Goal: Task Accomplishment & Management: Use online tool/utility

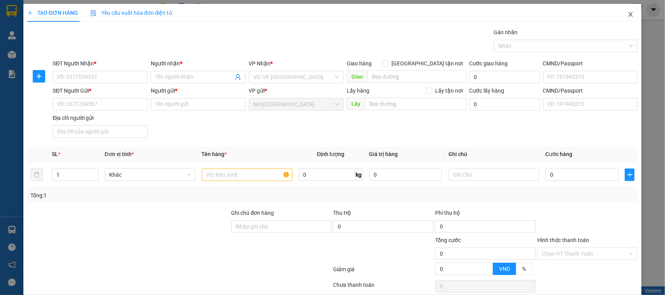
click at [630, 16] on span "Close" at bounding box center [631, 15] width 22 height 22
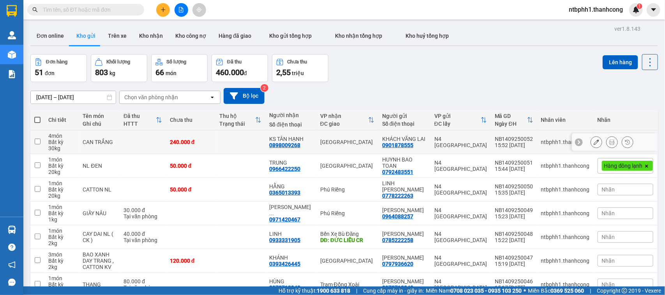
click at [300, 145] on div "0898009268" at bounding box center [284, 145] width 31 height 6
copy div "0898009268"
click at [41, 142] on td at bounding box center [37, 143] width 14 height 24
checkbox input "true"
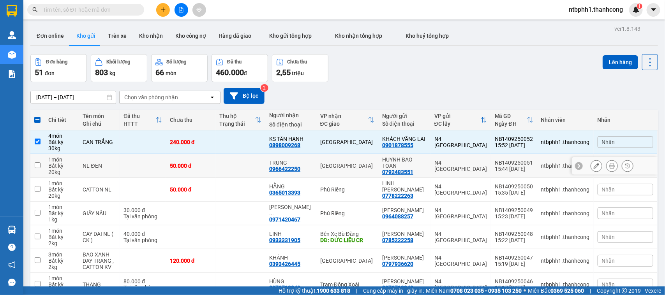
click at [39, 166] on input "checkbox" at bounding box center [38, 165] width 6 height 6
checkbox input "true"
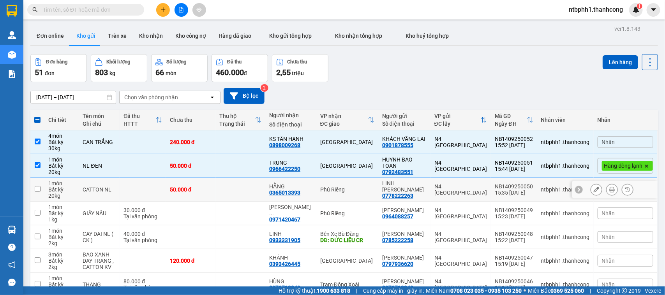
scroll to position [49, 0]
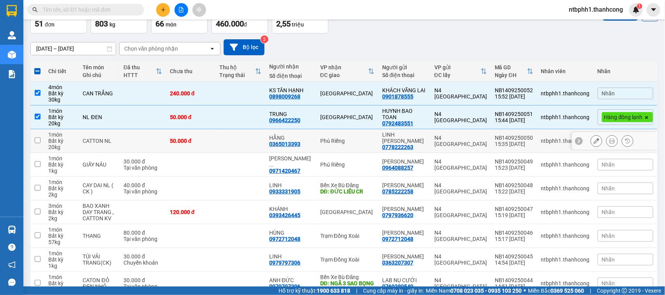
click at [37, 140] on input "checkbox" at bounding box center [38, 141] width 6 height 6
checkbox input "true"
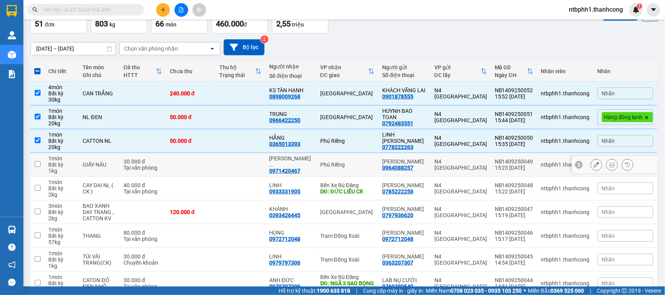
click at [40, 165] on td at bounding box center [37, 165] width 14 height 24
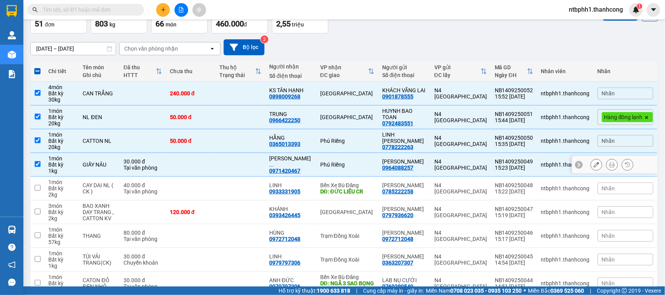
checkbox input "true"
click at [37, 186] on input "checkbox" at bounding box center [38, 188] width 6 height 6
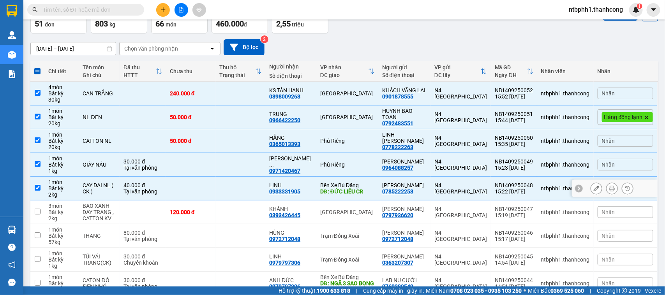
click at [39, 188] on input "checkbox" at bounding box center [38, 188] width 6 height 6
checkbox input "false"
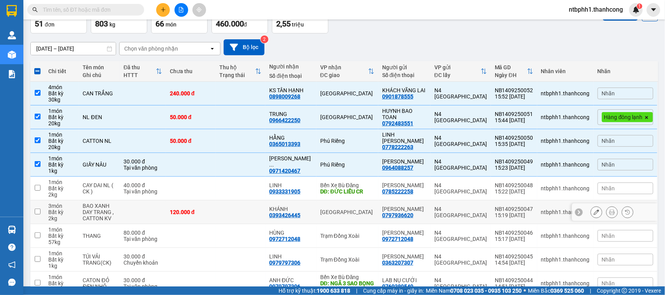
click at [39, 213] on input "checkbox" at bounding box center [38, 212] width 6 height 6
checkbox input "true"
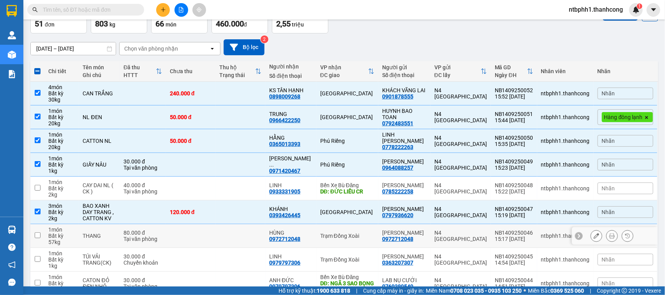
click at [39, 234] on input "checkbox" at bounding box center [38, 236] width 6 height 6
checkbox input "true"
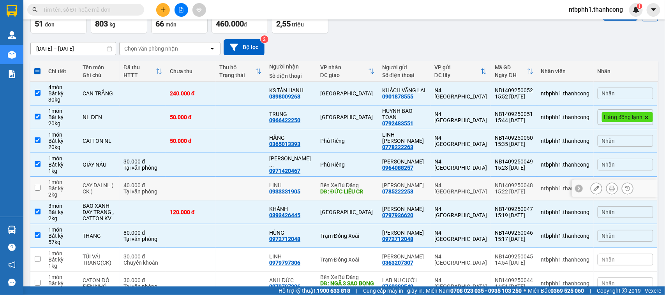
scroll to position [97, 0]
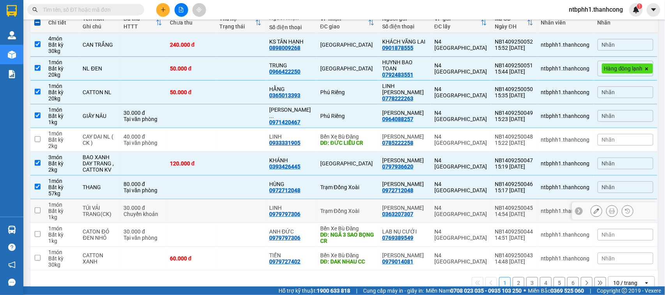
click at [40, 210] on td at bounding box center [37, 211] width 14 height 24
checkbox input "true"
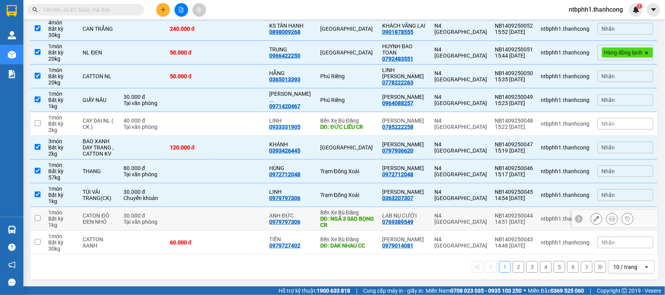
scroll to position [0, 0]
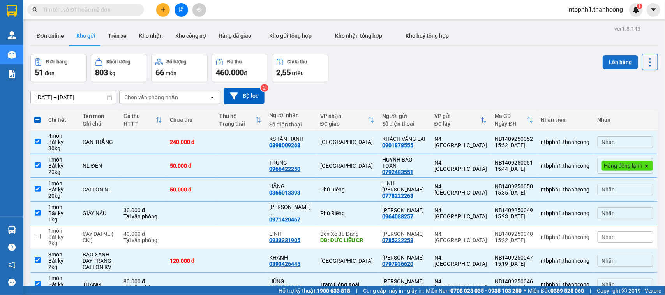
click at [606, 64] on button "Lên hàng" at bounding box center [620, 62] width 35 height 14
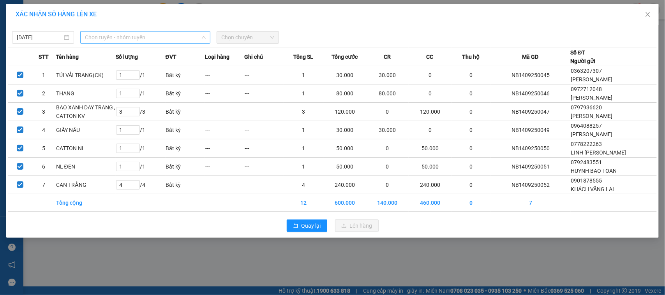
click at [175, 38] on span "Chọn tuyến - nhóm tuyến" at bounding box center [145, 38] width 121 height 12
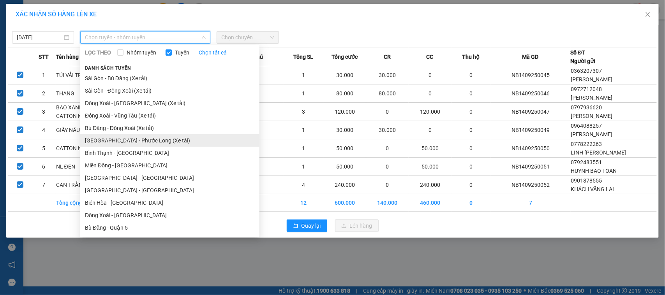
click at [155, 143] on li "[GEOGRAPHIC_DATA] - Phước Long (Xe tải)" at bounding box center [169, 140] width 179 height 12
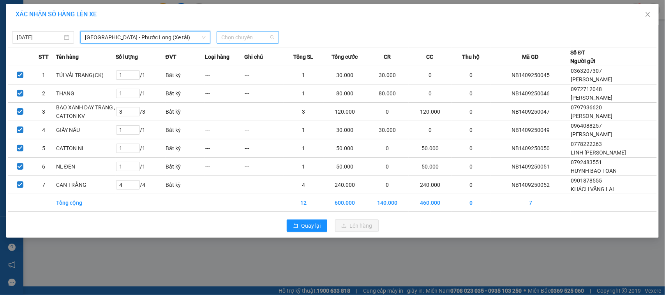
click at [228, 39] on span "Chọn chuyến" at bounding box center [247, 38] width 53 height 12
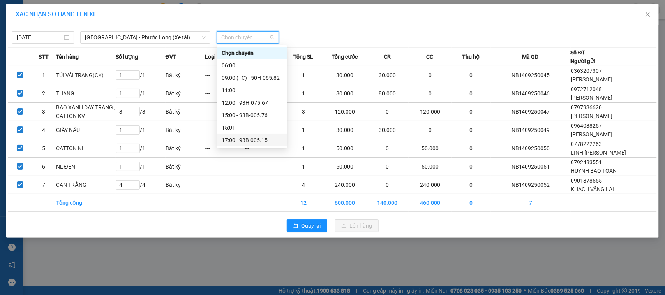
drag, startPoint x: 257, startPoint y: 114, endPoint x: 263, endPoint y: 267, distance: 153.2
click at [263, 267] on body "Kết quả tìm kiếm ( 0 ) Bộ lọc No Data ntbphh1.thanhcong 1 Quản [PERSON_NAME] lý…" at bounding box center [332, 147] width 665 height 295
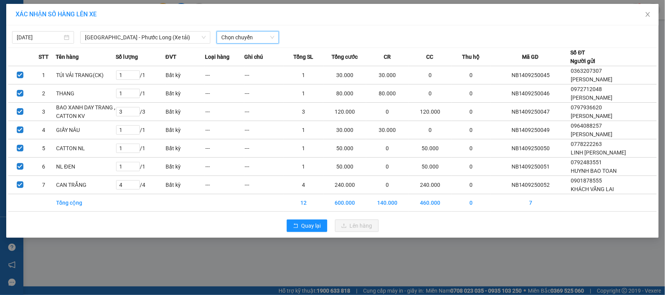
click at [235, 38] on span "Chọn chuyến" at bounding box center [247, 38] width 53 height 12
click at [236, 36] on span "Chọn chuyến" at bounding box center [247, 38] width 53 height 12
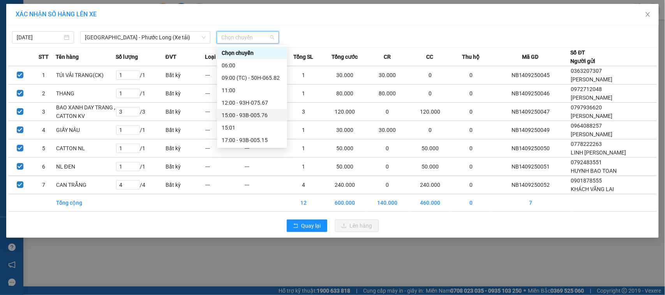
click at [244, 115] on div "15:00 - 93B-005.76" at bounding box center [252, 115] width 61 height 9
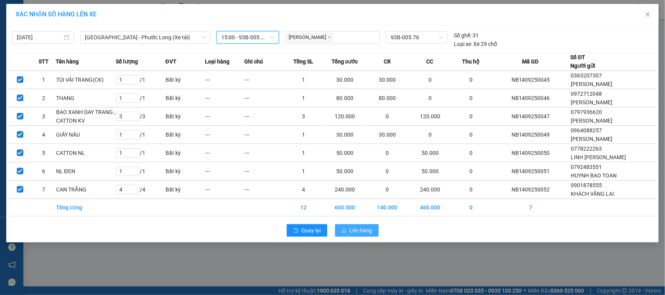
click at [373, 233] on button "Lên hàng" at bounding box center [357, 230] width 44 height 12
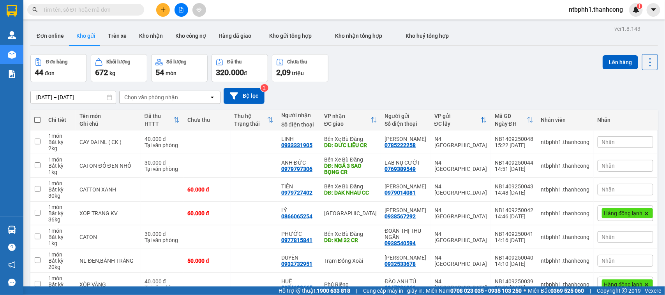
click at [34, 122] on span at bounding box center [37, 120] width 6 height 6
click at [37, 116] on input "checkbox" at bounding box center [37, 116] width 0 height 0
checkbox input "true"
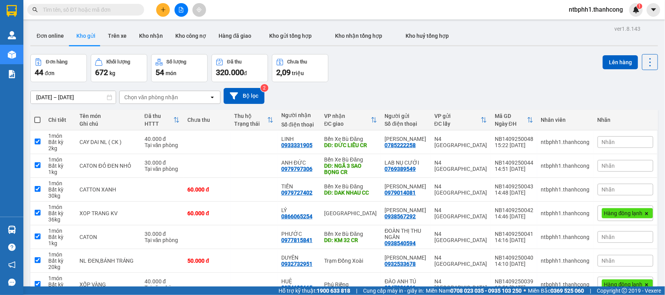
checkbox input "true"
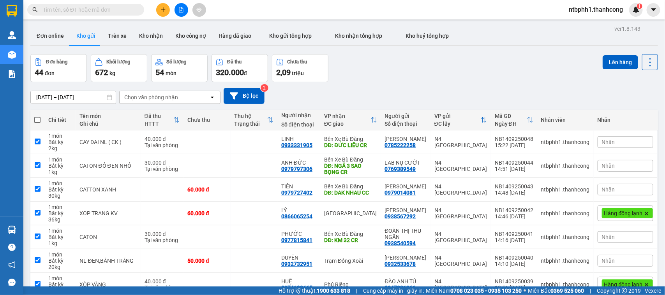
checkbox input "true"
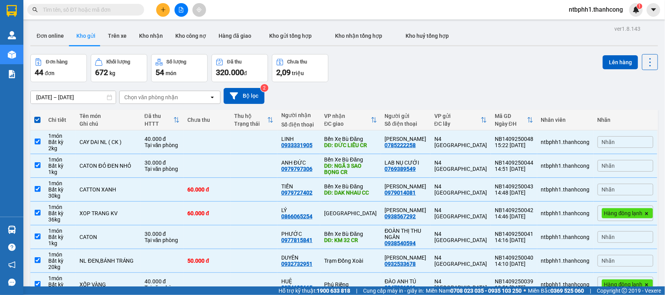
click at [38, 116] on label at bounding box center [37, 120] width 6 height 8
click at [37, 116] on input "checkbox" at bounding box center [37, 116] width 0 height 0
checkbox input "false"
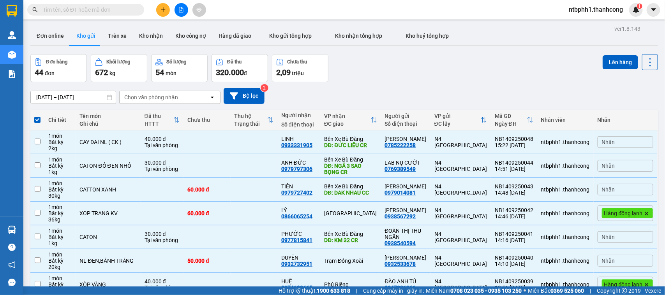
checkbox input "false"
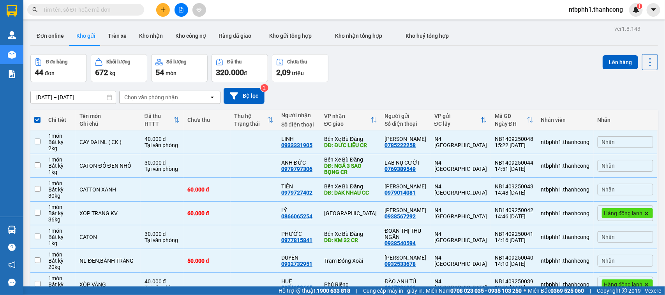
checkbox input "false"
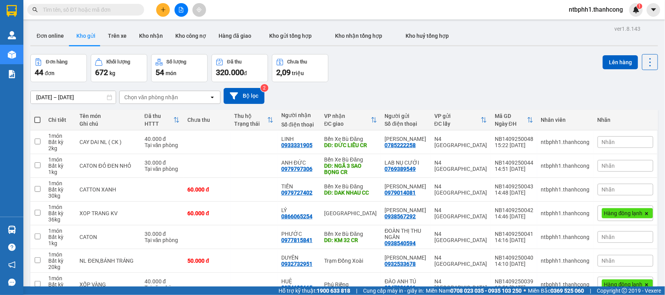
click at [39, 121] on span at bounding box center [37, 120] width 6 height 6
click at [37, 116] on input "checkbox" at bounding box center [37, 116] width 0 height 0
checkbox input "true"
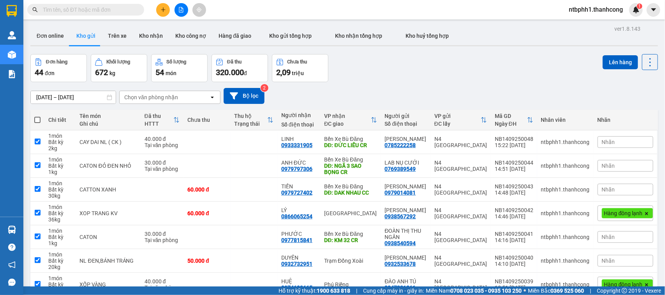
checkbox input "true"
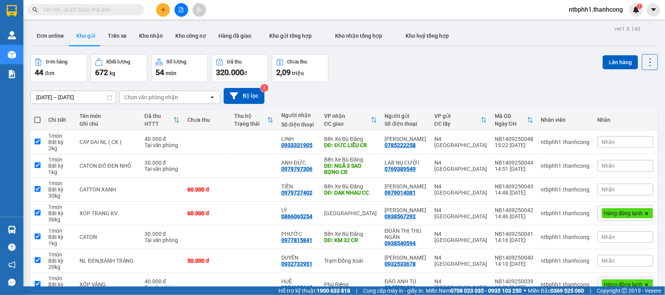
checkbox input "true"
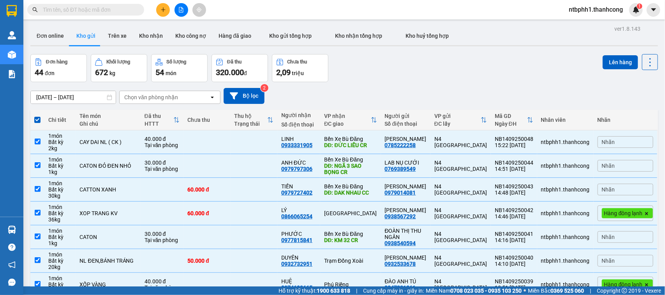
click at [35, 124] on th at bounding box center [37, 120] width 14 height 21
click at [36, 119] on span at bounding box center [37, 120] width 6 height 6
click at [37, 116] on input "checkbox" at bounding box center [37, 116] width 0 height 0
checkbox input "false"
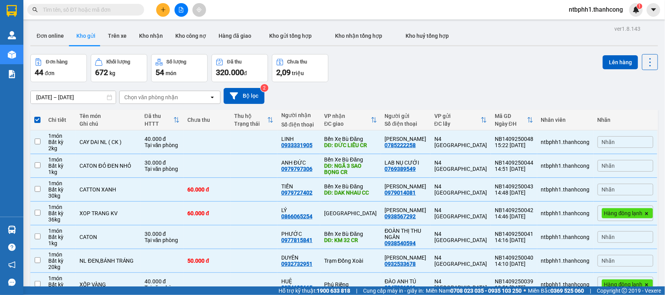
checkbox input "false"
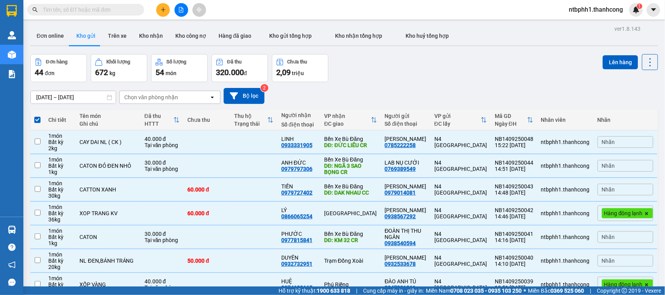
checkbox input "false"
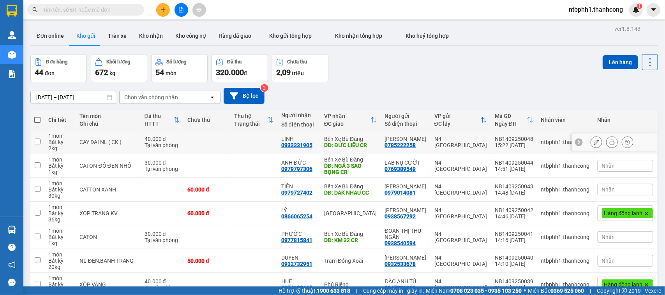
click at [40, 140] on td at bounding box center [37, 143] width 14 height 24
checkbox input "true"
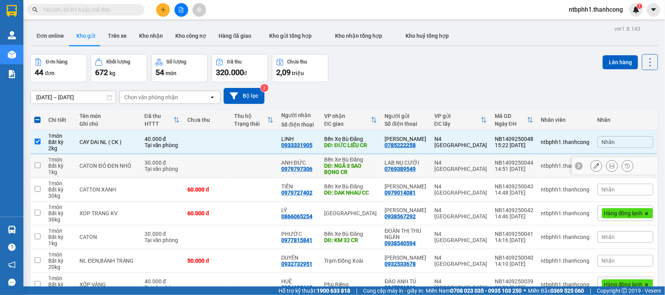
click at [41, 161] on td at bounding box center [37, 166] width 14 height 24
checkbox input "true"
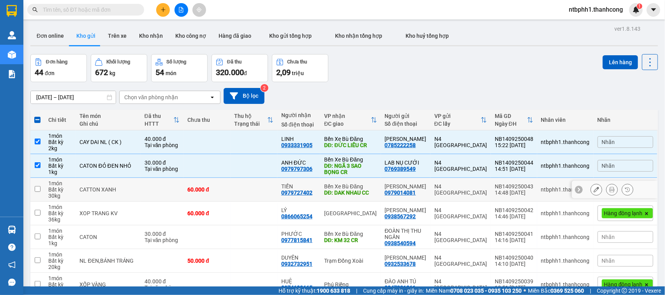
click at [38, 191] on input "checkbox" at bounding box center [38, 189] width 6 height 6
checkbox input "true"
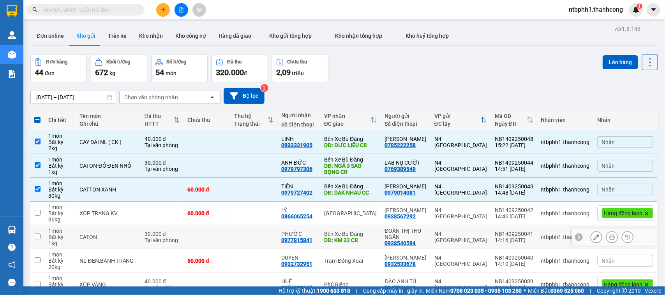
click at [40, 236] on input "checkbox" at bounding box center [38, 237] width 6 height 6
checkbox input "true"
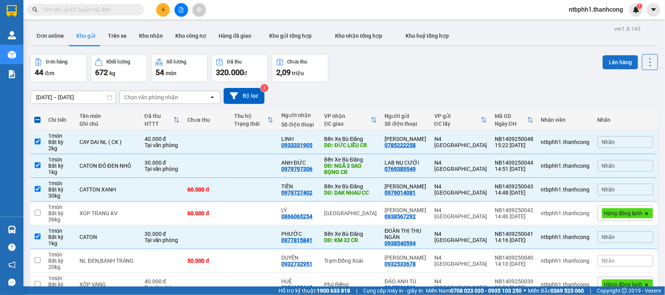
click at [609, 60] on button "Lên hàng" at bounding box center [620, 62] width 35 height 14
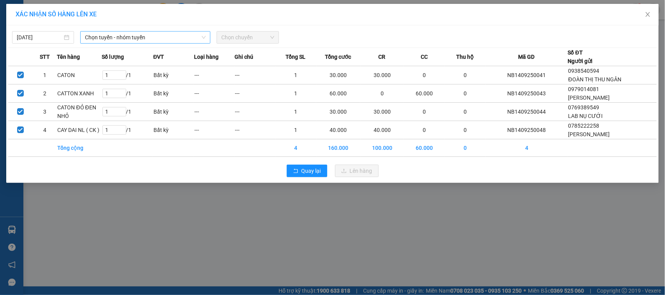
click at [171, 37] on span "Chọn tuyến - nhóm tuyến" at bounding box center [145, 38] width 121 height 12
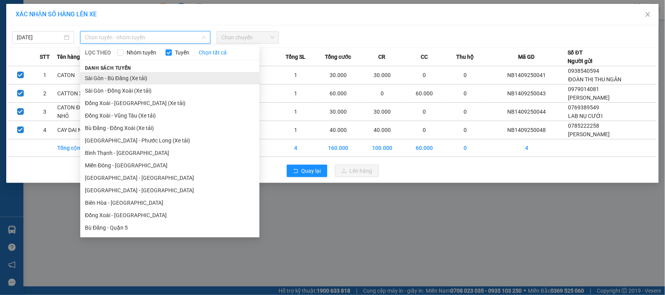
click at [159, 76] on li "Sài Gòn - Bù Đăng (Xe tải)" at bounding box center [169, 78] width 179 height 12
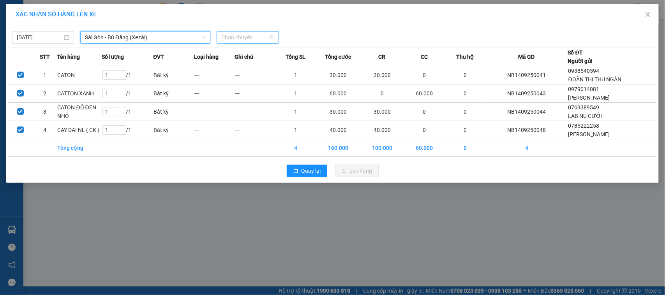
click at [255, 35] on span "Chọn chuyến" at bounding box center [247, 38] width 53 height 12
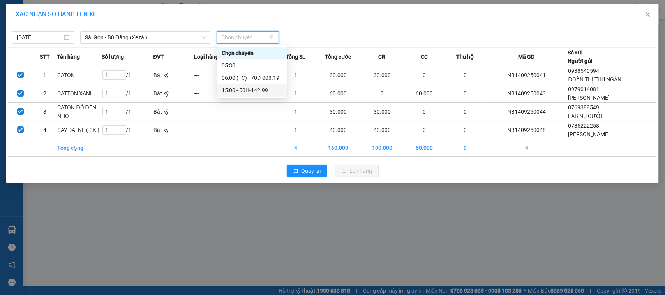
click at [255, 88] on div "15:00 - 50H-142.99" at bounding box center [252, 90] width 61 height 9
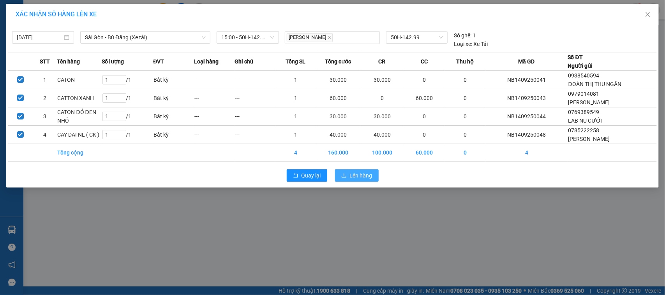
click at [365, 180] on span "Lên hàng" at bounding box center [361, 175] width 23 height 9
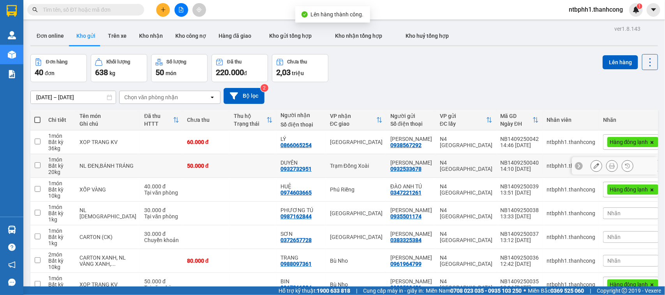
scroll to position [127, 0]
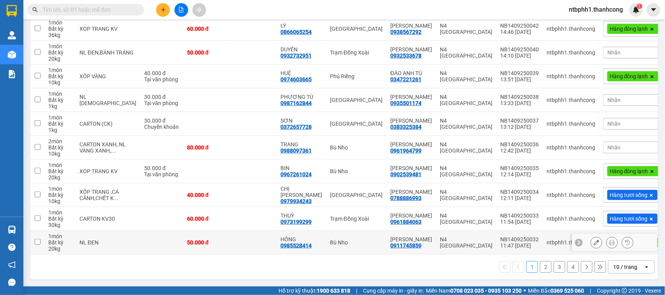
click at [286, 243] on div "0985528414" at bounding box center [296, 246] width 31 height 6
copy div "0985528414"
click at [41, 245] on td at bounding box center [37, 243] width 14 height 24
checkbox input "true"
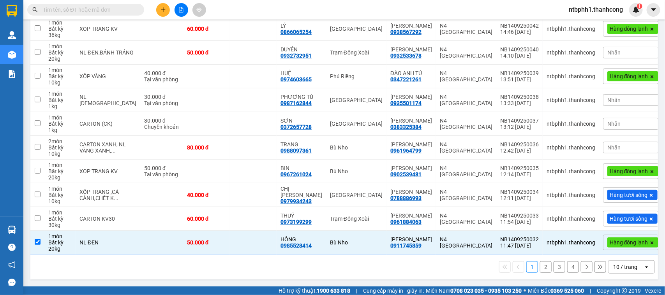
scroll to position [0, 0]
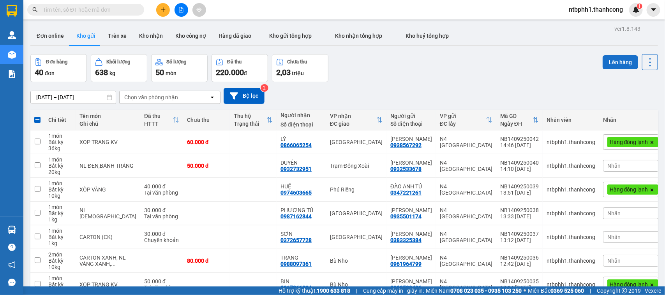
click at [603, 67] on button "Lên hàng" at bounding box center [620, 62] width 35 height 14
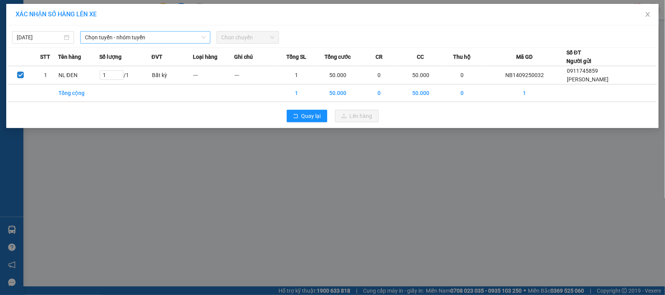
click at [165, 35] on span "Chọn tuyến - nhóm tuyến" at bounding box center [145, 38] width 121 height 12
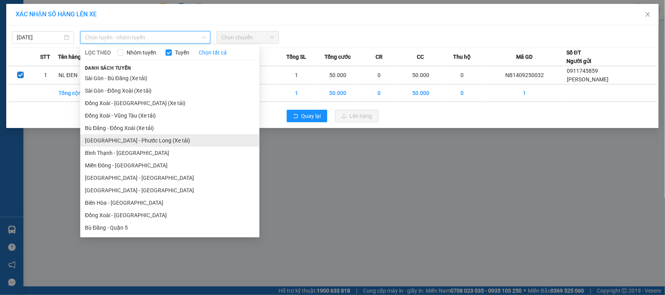
drag, startPoint x: 159, startPoint y: 131, endPoint x: 161, endPoint y: 139, distance: 7.7
click at [161, 139] on ul "[GEOGRAPHIC_DATA] - [GEOGRAPHIC_DATA] (Xe tải) [GEOGRAPHIC_DATA] - [GEOGRAPHIC_…" at bounding box center [169, 153] width 179 height 162
click at [175, 137] on li "[GEOGRAPHIC_DATA] - Phước Long (Xe tải)" at bounding box center [169, 140] width 179 height 12
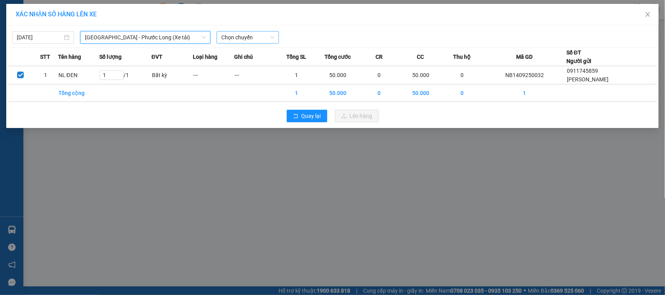
click at [225, 32] on span "Chọn chuyến" at bounding box center [247, 38] width 53 height 12
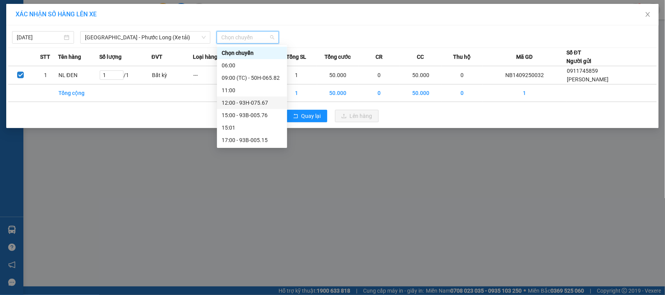
click at [255, 106] on div "12:00 - 93H-075.67" at bounding box center [252, 103] width 70 height 12
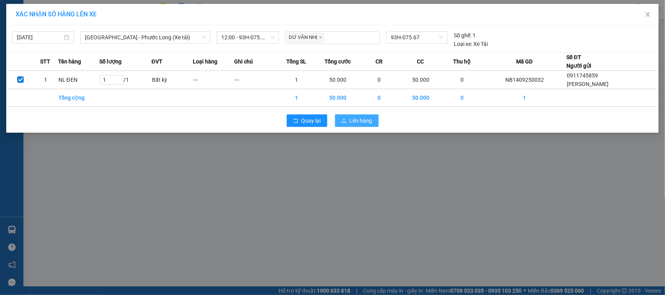
click at [351, 122] on span "Lên hàng" at bounding box center [361, 120] width 23 height 9
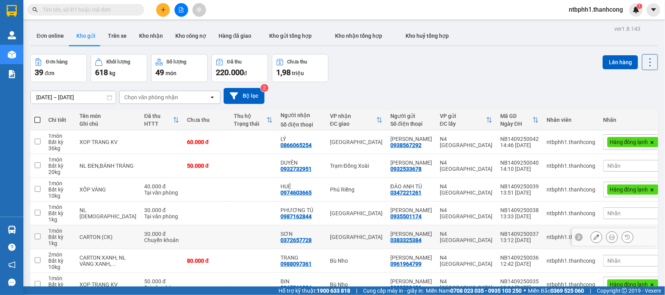
scroll to position [127, 0]
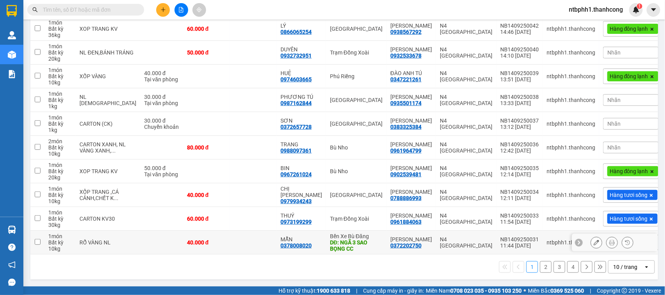
click at [38, 243] on input "checkbox" at bounding box center [38, 242] width 6 height 6
checkbox input "true"
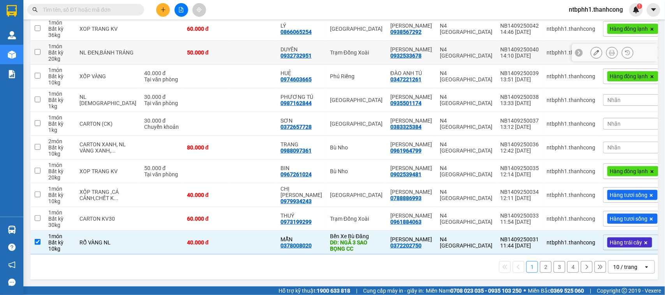
scroll to position [0, 0]
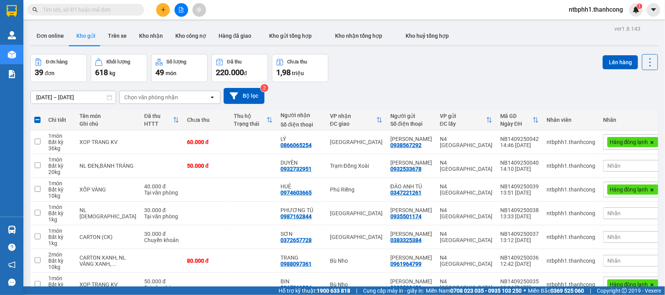
click at [191, 97] on div "Chọn văn phòng nhận" at bounding box center [165, 97] width 90 height 12
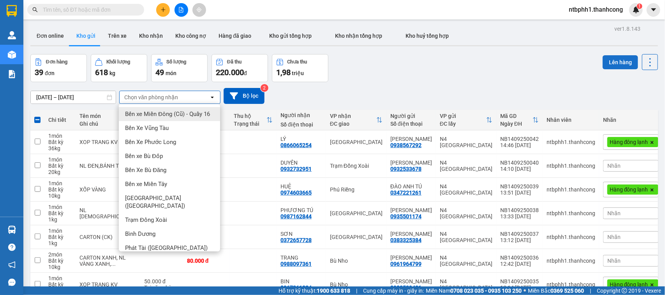
click at [603, 60] on button "Lên hàng" at bounding box center [620, 62] width 35 height 14
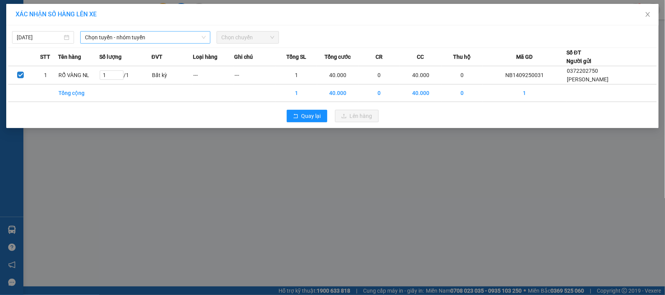
click at [185, 42] on span "Chọn tuyến - nhóm tuyến" at bounding box center [145, 38] width 121 height 12
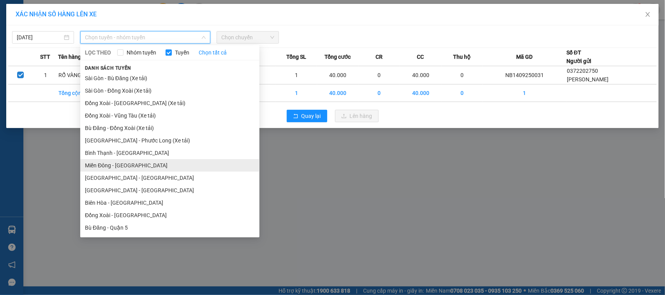
click at [168, 166] on li "Miền Đông - [GEOGRAPHIC_DATA]" at bounding box center [169, 165] width 179 height 12
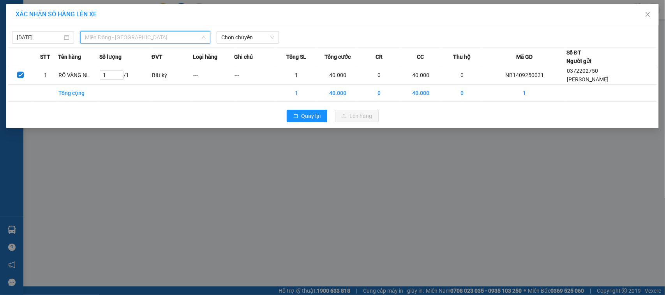
click at [174, 36] on span "Miền Đông - [GEOGRAPHIC_DATA]" at bounding box center [145, 38] width 121 height 12
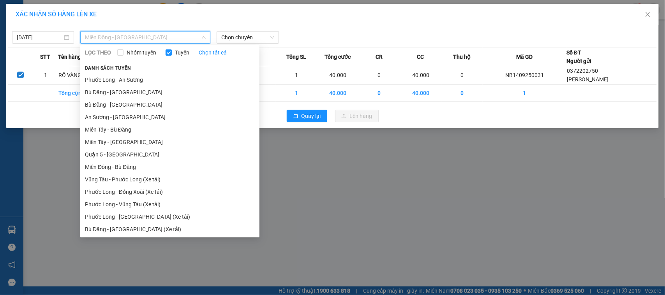
scroll to position [585, 0]
click at [138, 167] on li "Miền Đông - Bù Đăng" at bounding box center [169, 166] width 179 height 12
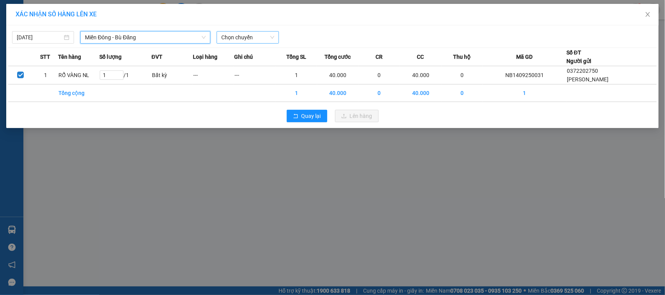
click at [245, 38] on span "Chọn chuyến" at bounding box center [247, 38] width 53 height 12
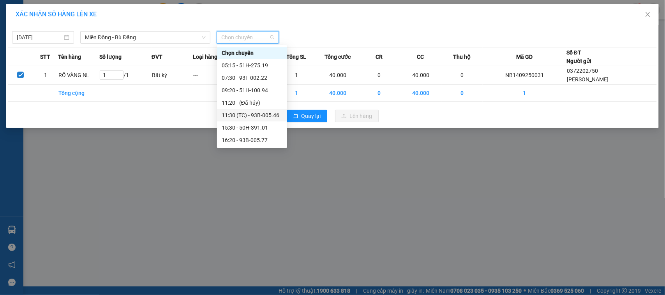
click at [256, 115] on div "11:30 (TC) - 93B-005.46" at bounding box center [252, 115] width 61 height 9
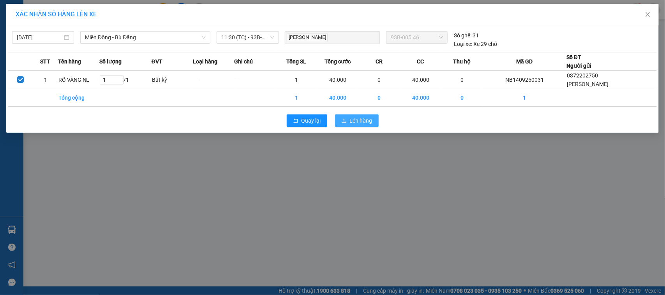
click at [346, 117] on button "Lên hàng" at bounding box center [357, 121] width 44 height 12
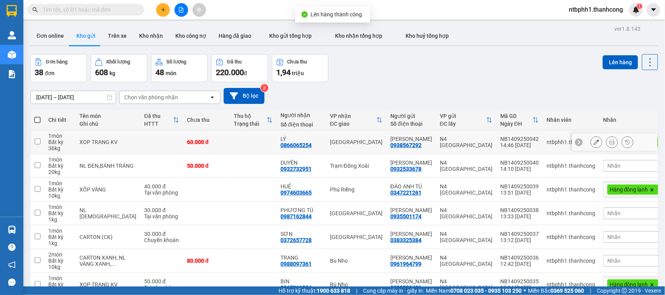
scroll to position [127, 0]
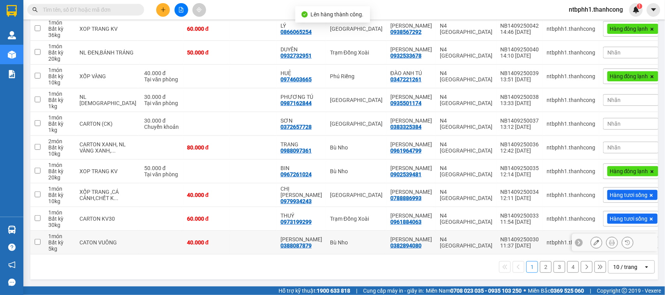
click at [288, 247] on div "0388087879" at bounding box center [296, 246] width 31 height 6
copy div "0388087879"
click at [34, 240] on td at bounding box center [37, 243] width 14 height 24
checkbox input "true"
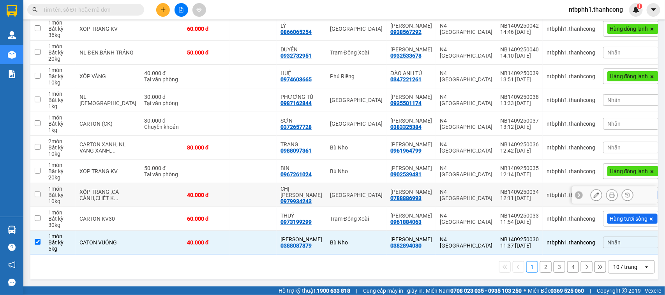
scroll to position [0, 0]
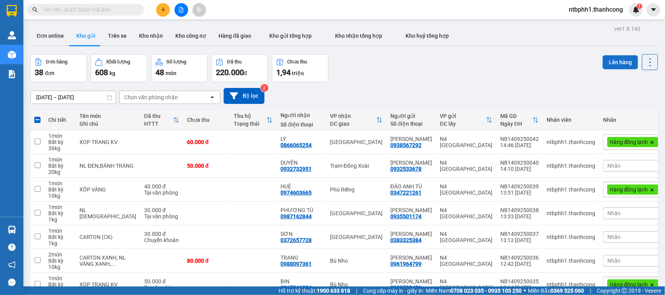
click at [612, 57] on button "Lên hàng" at bounding box center [620, 62] width 35 height 14
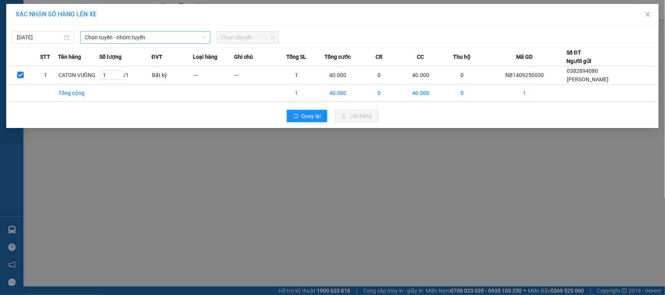
click at [136, 35] on span "Chọn tuyến - nhóm tuyến" at bounding box center [145, 38] width 121 height 12
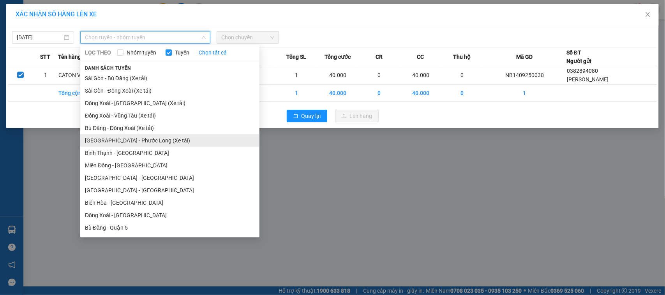
click at [145, 140] on li "[GEOGRAPHIC_DATA] - Phước Long (Xe tải)" at bounding box center [169, 140] width 179 height 12
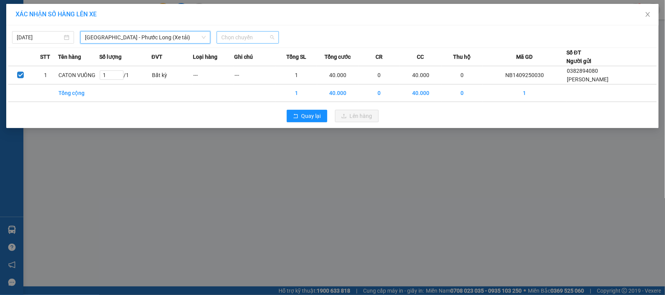
click at [252, 35] on span "Chọn chuyến" at bounding box center [247, 38] width 53 height 12
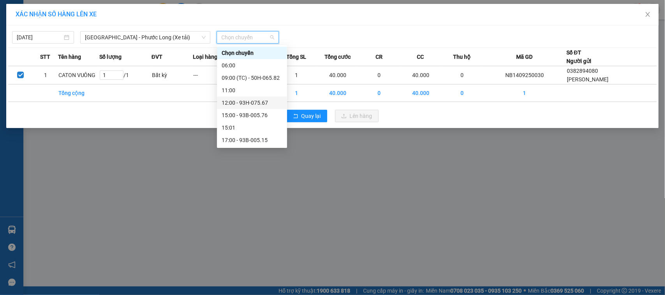
click at [247, 102] on div "12:00 - 93H-075.67" at bounding box center [252, 103] width 61 height 9
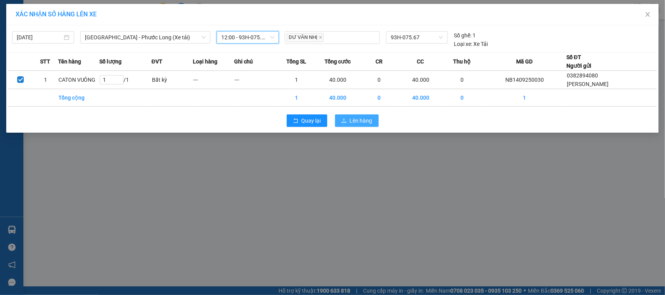
click at [348, 121] on button "Lên hàng" at bounding box center [357, 121] width 44 height 12
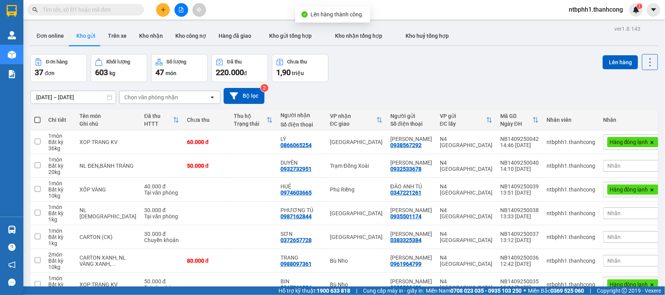
scroll to position [127, 0]
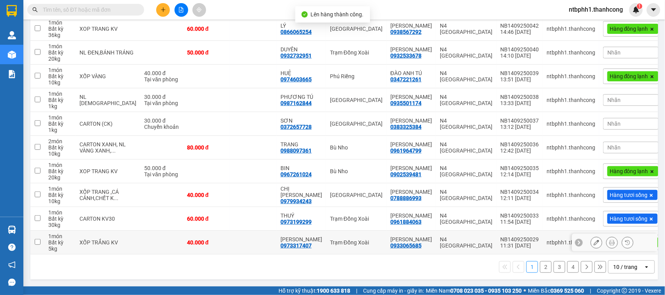
click at [295, 246] on div "0973317407" at bounding box center [296, 246] width 31 height 6
copy div "0973317407"
click at [36, 243] on input "checkbox" at bounding box center [38, 242] width 6 height 6
checkbox input "true"
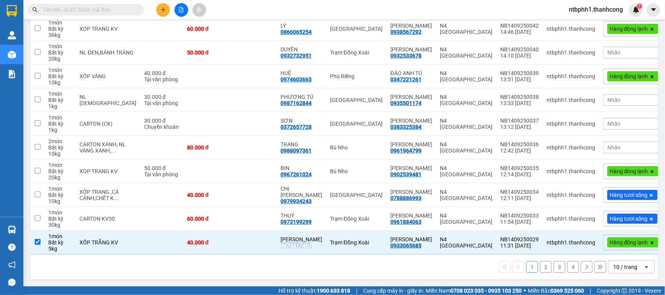
scroll to position [0, 0]
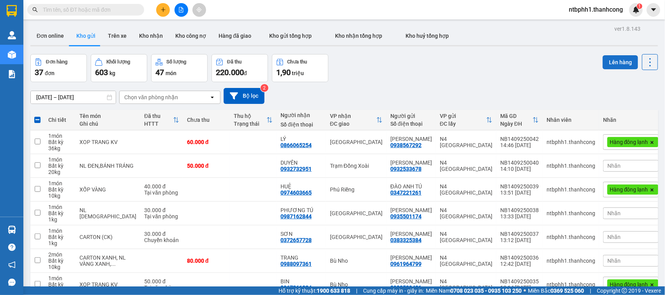
click at [603, 60] on button "Lên hàng" at bounding box center [620, 62] width 35 height 14
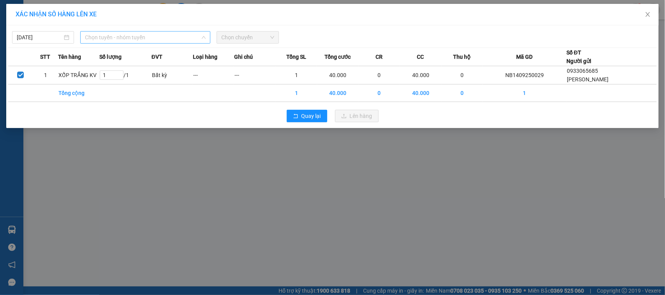
click at [186, 38] on span "Chọn tuyến - nhóm tuyến" at bounding box center [145, 38] width 121 height 12
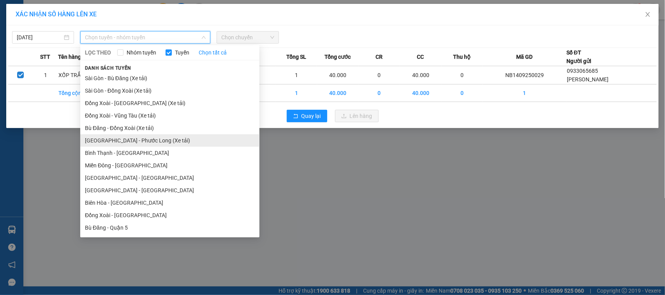
click at [165, 145] on li "[GEOGRAPHIC_DATA] - Phước Long (Xe tải)" at bounding box center [169, 140] width 179 height 12
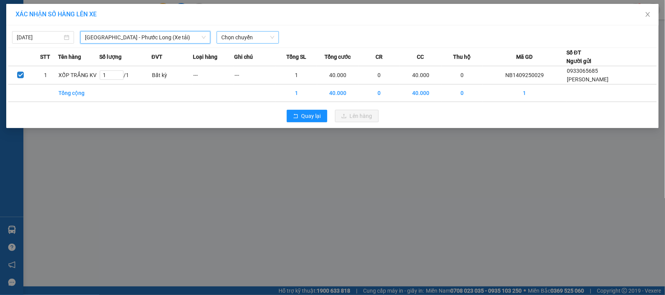
click at [241, 34] on div "Chọn chuyến" at bounding box center [248, 37] width 62 height 12
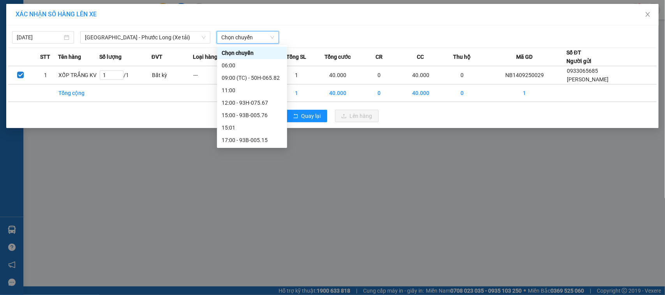
click at [241, 37] on span "Chọn chuyến" at bounding box center [247, 38] width 53 height 12
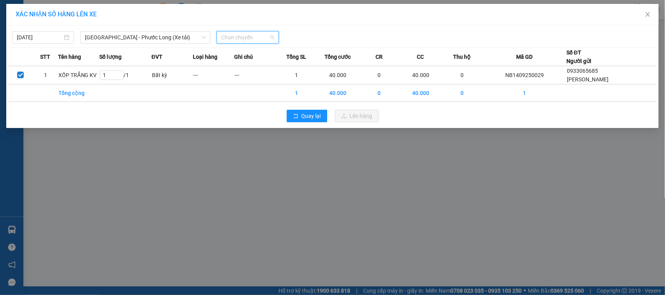
click at [241, 37] on span "Chọn chuyến" at bounding box center [247, 38] width 53 height 12
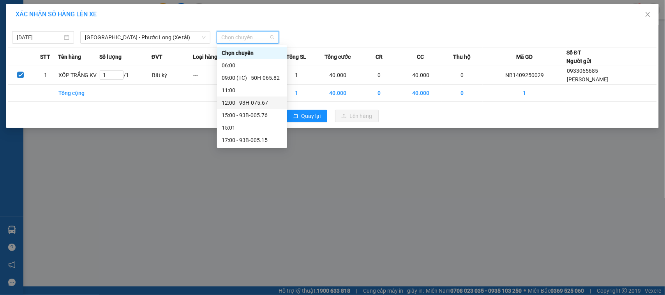
click at [240, 99] on div "12:00 - 93H-075.67" at bounding box center [252, 103] width 61 height 9
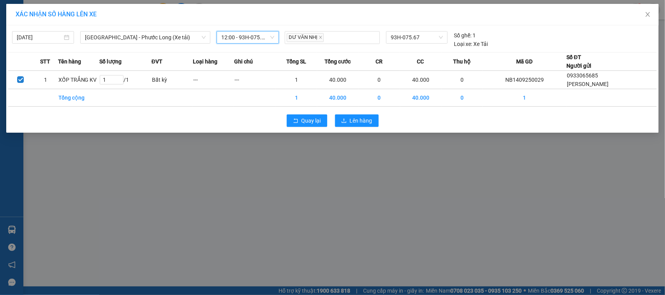
click at [381, 123] on div "Quay lại Lên hàng" at bounding box center [332, 121] width 649 height 20
click at [352, 125] on button "Lên hàng" at bounding box center [357, 121] width 44 height 12
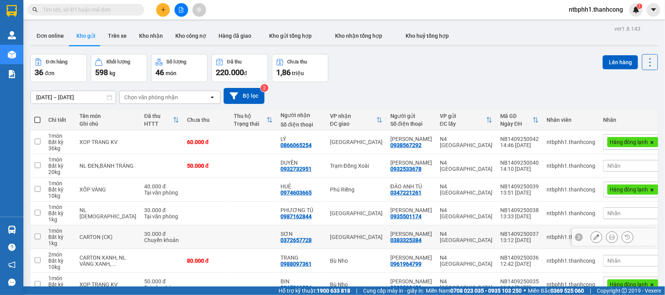
scroll to position [127, 0]
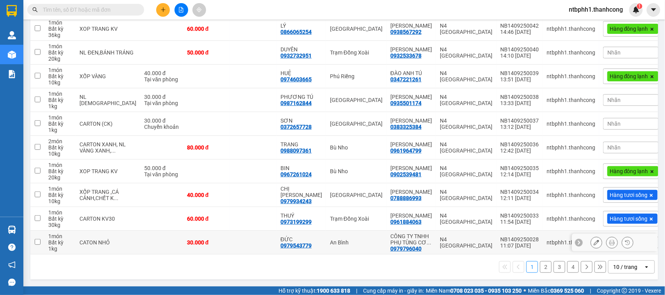
click at [286, 246] on div "0979543779" at bounding box center [296, 246] width 31 height 6
click at [287, 246] on div "0979543779" at bounding box center [296, 246] width 31 height 6
copy div "0979543779"
click at [37, 244] on input "checkbox" at bounding box center [38, 242] width 6 height 6
checkbox input "true"
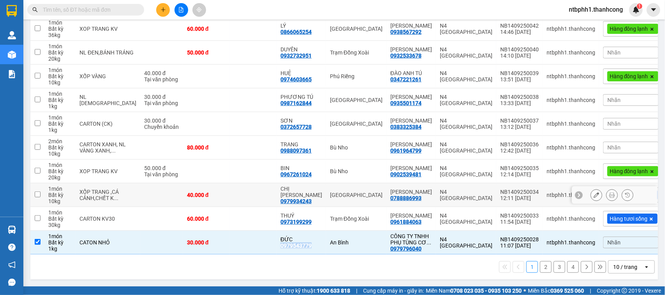
scroll to position [0, 0]
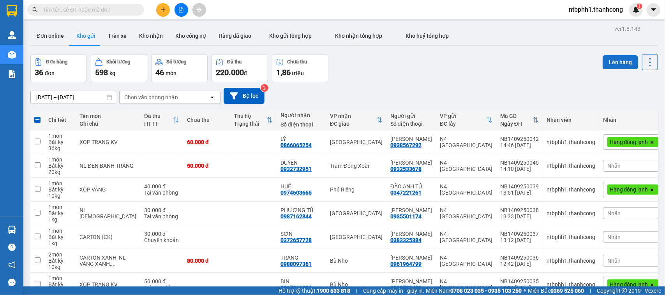
click at [604, 60] on button "Lên hàng" at bounding box center [620, 62] width 35 height 14
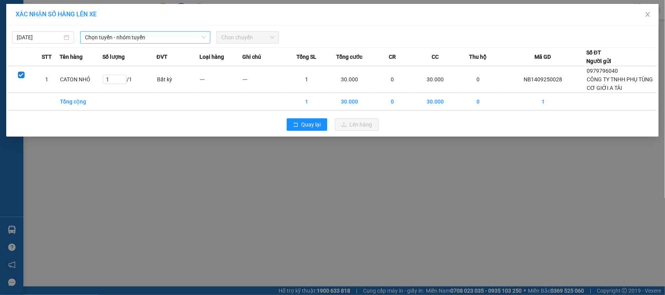
click at [168, 38] on span "Chọn tuyến - nhóm tuyến" at bounding box center [145, 38] width 121 height 12
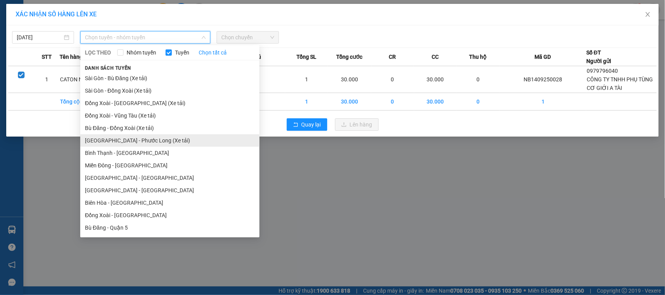
click at [151, 143] on li "[GEOGRAPHIC_DATA] - Phước Long (Xe tải)" at bounding box center [169, 140] width 179 height 12
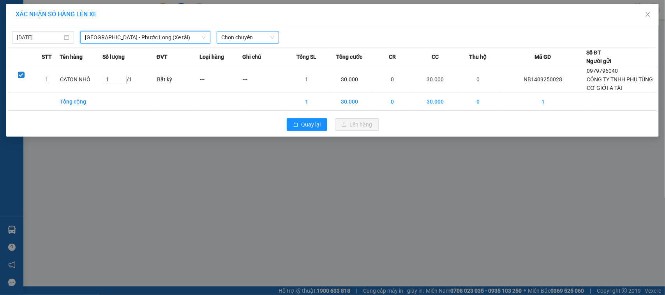
click at [233, 41] on span "Chọn chuyến" at bounding box center [247, 38] width 53 height 12
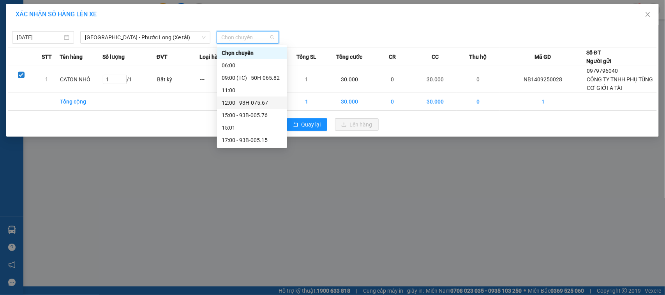
click at [247, 104] on div "12:00 - 93H-075.67" at bounding box center [252, 103] width 61 height 9
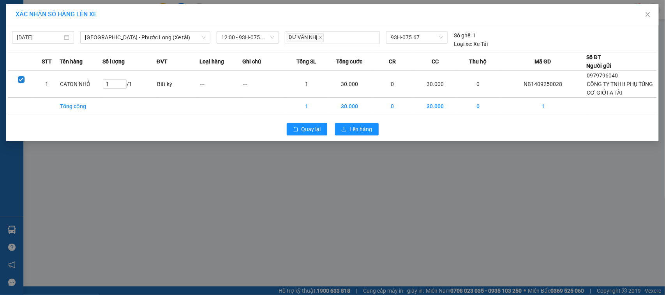
click at [367, 137] on div "Quay lại Lên hàng" at bounding box center [332, 129] width 649 height 20
click at [369, 129] on span "Lên hàng" at bounding box center [361, 129] width 23 height 9
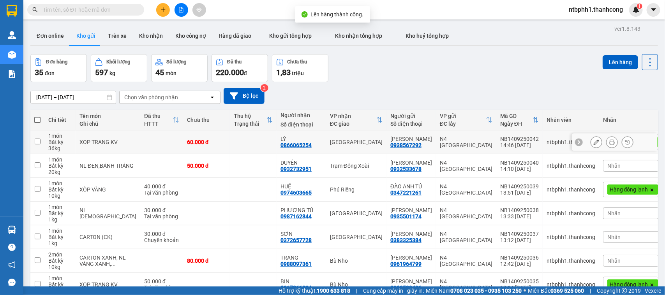
scroll to position [127, 0]
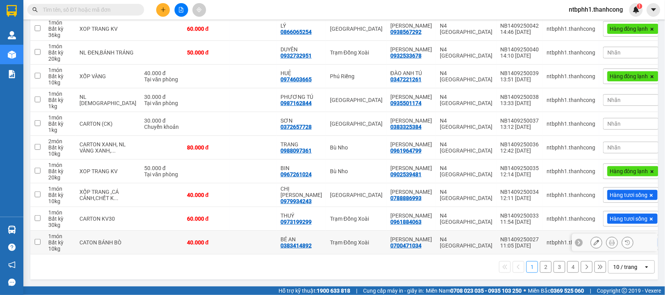
click at [289, 245] on div "0383414892" at bounding box center [296, 246] width 31 height 6
copy div "0383414892"
click at [35, 242] on input "checkbox" at bounding box center [38, 242] width 6 height 6
checkbox input "true"
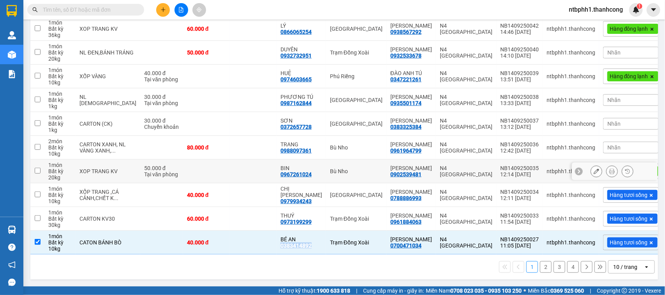
scroll to position [0, 0]
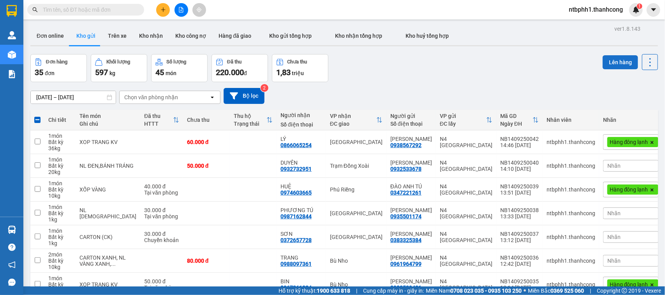
click at [620, 63] on button "Lên hàng" at bounding box center [620, 62] width 35 height 14
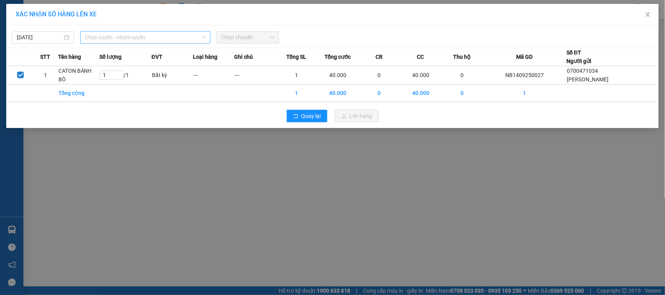
click at [140, 40] on span "Chọn tuyến - nhóm tuyến" at bounding box center [145, 38] width 121 height 12
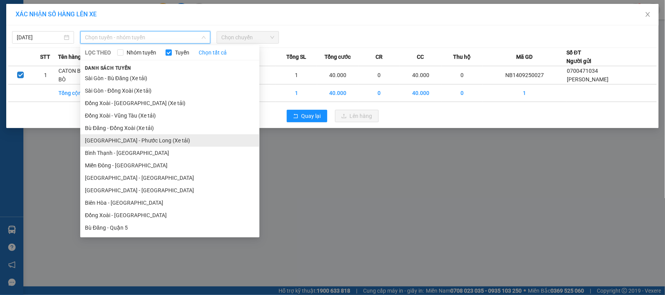
click at [146, 145] on li "[GEOGRAPHIC_DATA] - Phước Long (Xe tải)" at bounding box center [169, 140] width 179 height 12
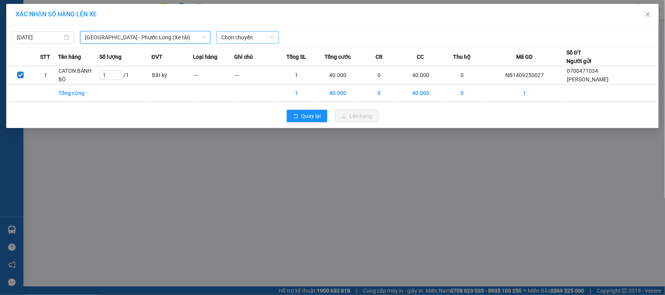
click at [254, 43] on span "Chọn chuyến" at bounding box center [247, 38] width 53 height 12
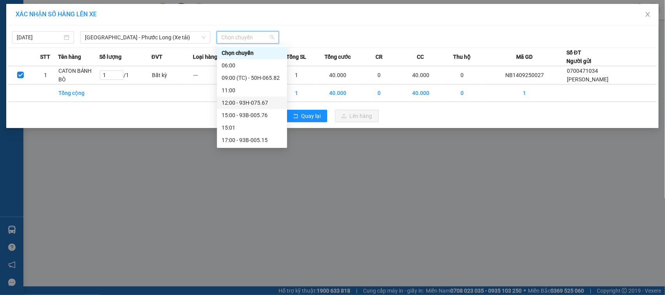
click at [253, 98] on div "12:00 - 93H-075.67" at bounding box center [252, 103] width 70 height 12
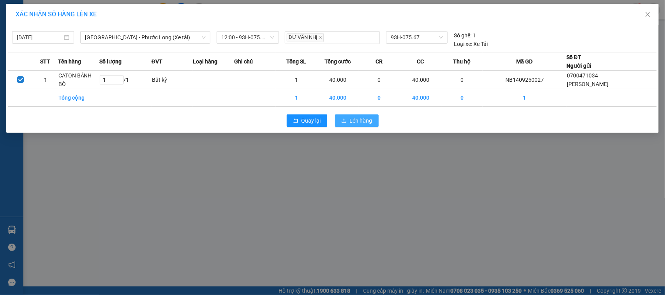
click at [351, 115] on button "Lên hàng" at bounding box center [357, 121] width 44 height 12
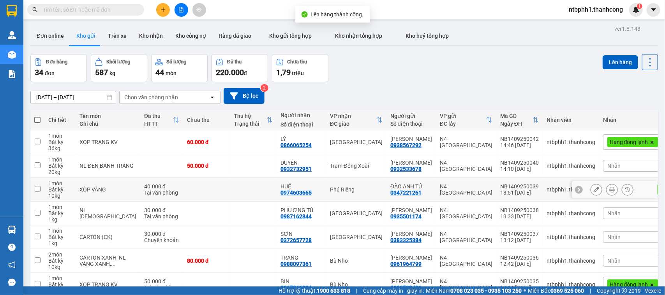
scroll to position [127, 0]
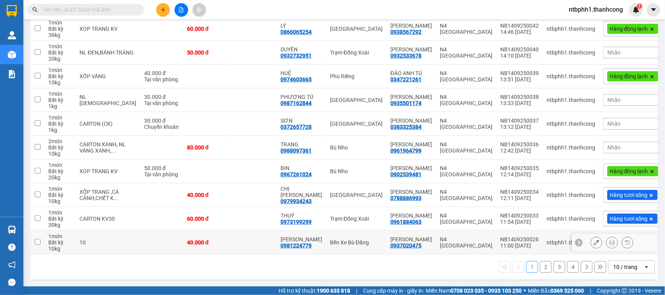
click at [301, 246] on div "0981224779" at bounding box center [296, 246] width 31 height 6
copy div "0981224779"
click at [39, 241] on input "checkbox" at bounding box center [38, 242] width 6 height 6
checkbox input "true"
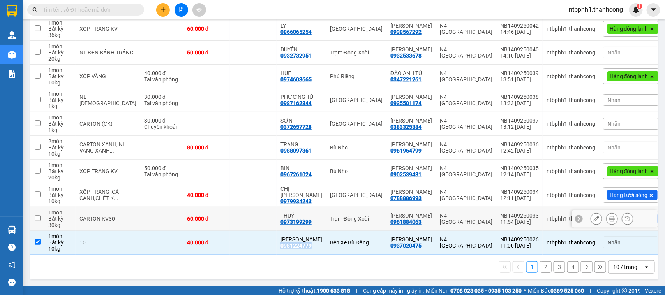
scroll to position [0, 0]
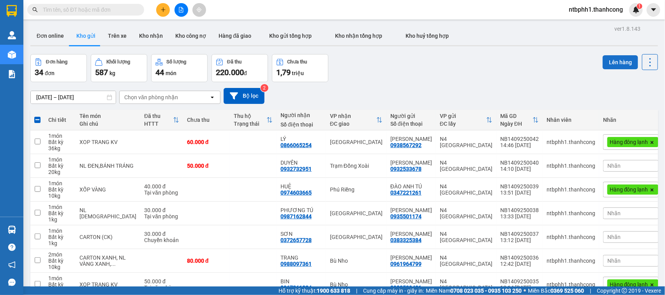
click at [608, 59] on button "Lên hàng" at bounding box center [620, 62] width 35 height 14
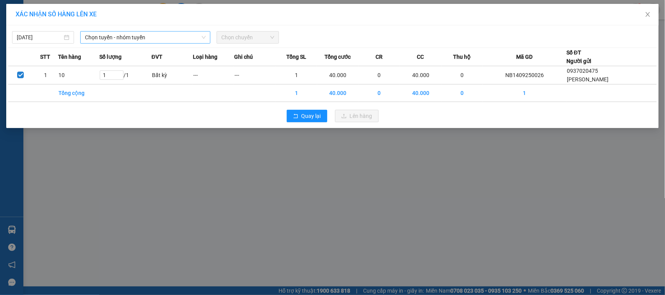
click at [192, 36] on span "Chọn tuyến - nhóm tuyến" at bounding box center [145, 38] width 121 height 12
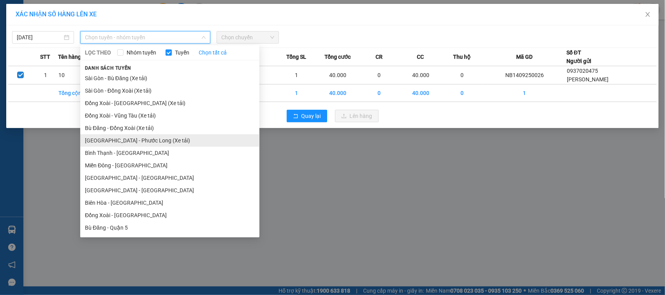
click at [176, 138] on li "[GEOGRAPHIC_DATA] - Phước Long (Xe tải)" at bounding box center [169, 140] width 179 height 12
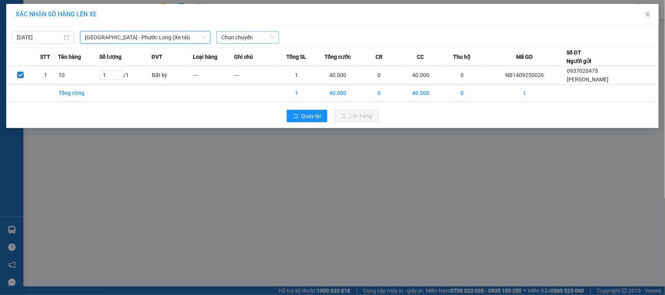
click at [252, 35] on span "Chọn chuyến" at bounding box center [247, 38] width 53 height 12
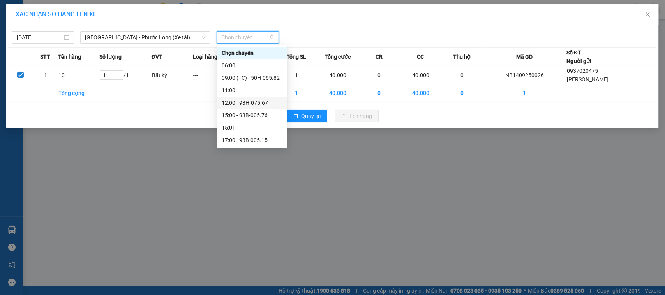
click at [258, 104] on div "12:00 - 93H-075.67" at bounding box center [252, 103] width 61 height 9
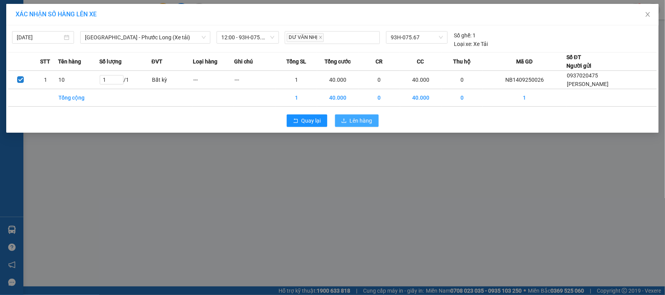
click at [367, 118] on span "Lên hàng" at bounding box center [361, 120] width 23 height 9
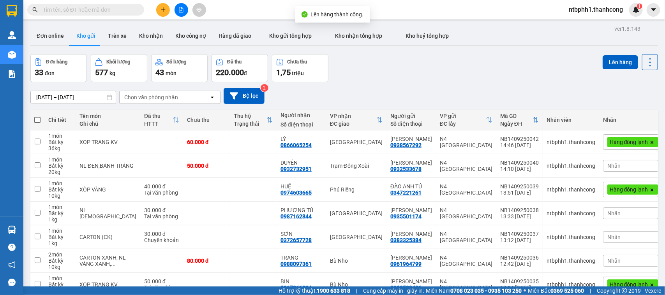
scroll to position [127, 0]
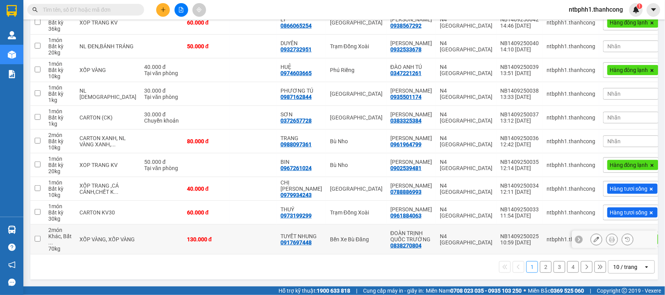
click at [294, 246] on div "0917697448" at bounding box center [296, 243] width 31 height 6
copy div "0917697448"
click at [38, 242] on input "checkbox" at bounding box center [38, 239] width 6 height 6
checkbox input "true"
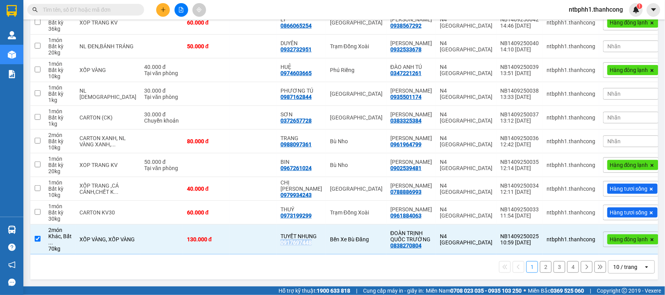
scroll to position [0, 0]
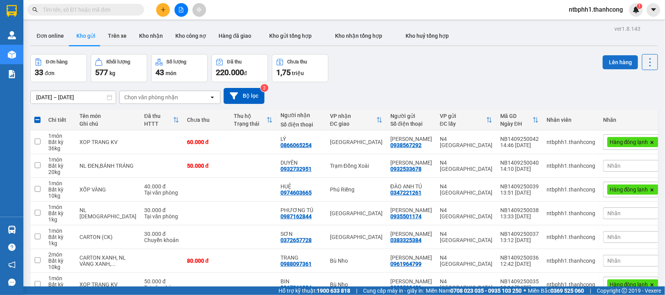
click at [615, 60] on button "Lên hàng" at bounding box center [620, 62] width 35 height 14
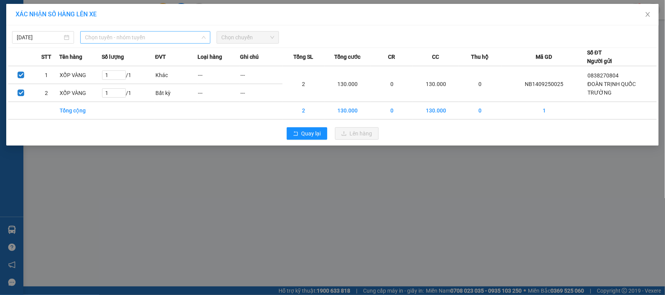
click at [182, 38] on span "Chọn tuyến - nhóm tuyến" at bounding box center [145, 38] width 121 height 12
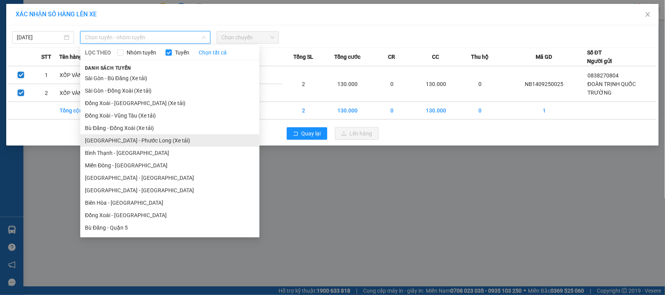
click at [172, 141] on li "[GEOGRAPHIC_DATA] - Phước Long (Xe tải)" at bounding box center [169, 140] width 179 height 12
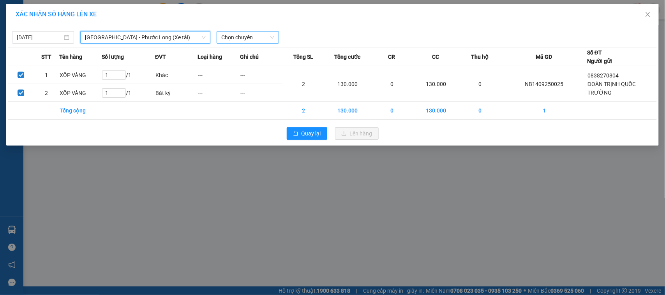
click at [236, 38] on span "Chọn chuyến" at bounding box center [247, 38] width 53 height 12
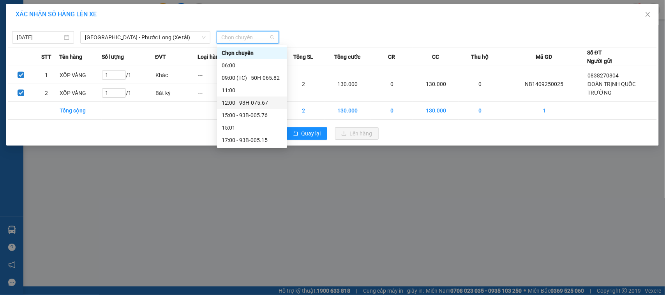
click at [250, 104] on div "12:00 - 93H-075.67" at bounding box center [252, 103] width 61 height 9
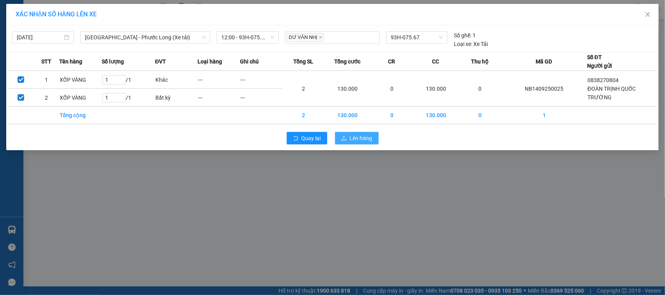
click at [375, 143] on button "Lên hàng" at bounding box center [357, 138] width 44 height 12
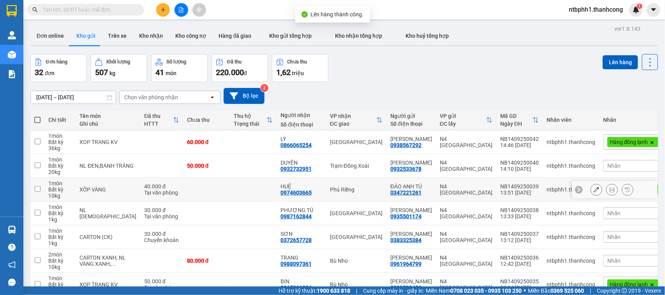
scroll to position [127, 0]
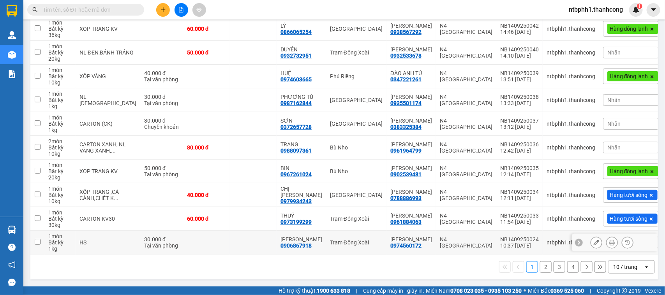
click at [291, 244] on div "0906867918" at bounding box center [296, 246] width 31 height 6
copy div "0906867918"
click at [41, 240] on td at bounding box center [37, 243] width 14 height 24
checkbox input "true"
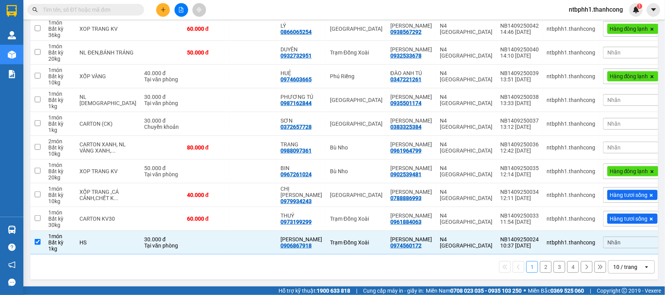
scroll to position [0, 0]
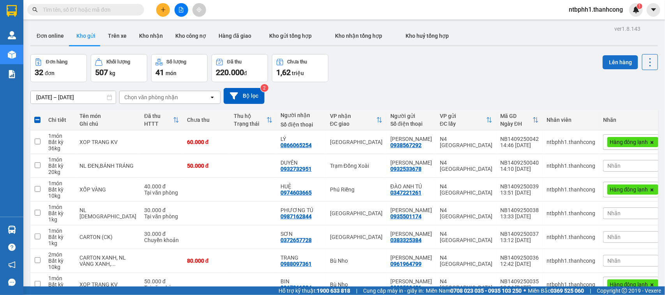
click at [611, 62] on button "Lên hàng" at bounding box center [620, 62] width 35 height 14
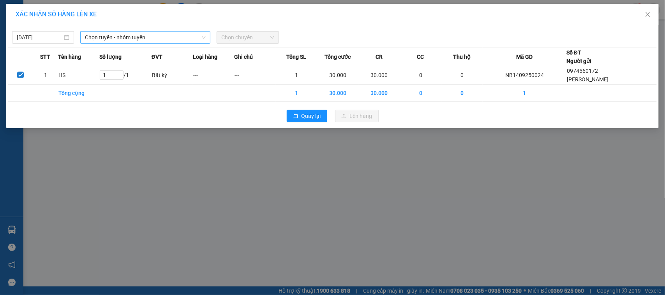
click at [173, 41] on span "Chọn tuyến - nhóm tuyến" at bounding box center [145, 38] width 121 height 12
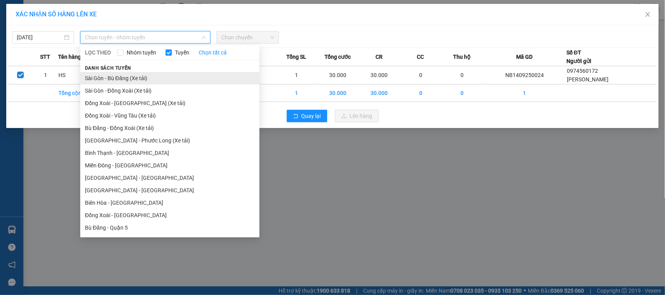
click at [153, 76] on li "Sài Gòn - Bù Đăng (Xe tải)" at bounding box center [169, 78] width 179 height 12
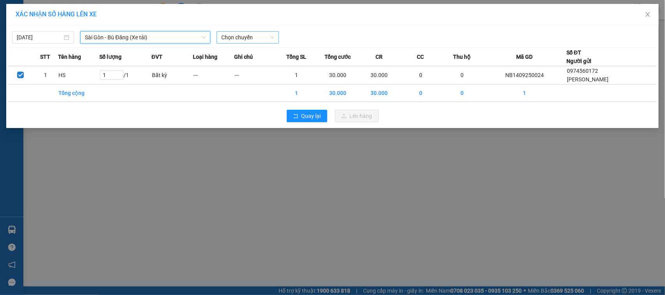
click at [246, 35] on span "Chọn chuyến" at bounding box center [247, 38] width 53 height 12
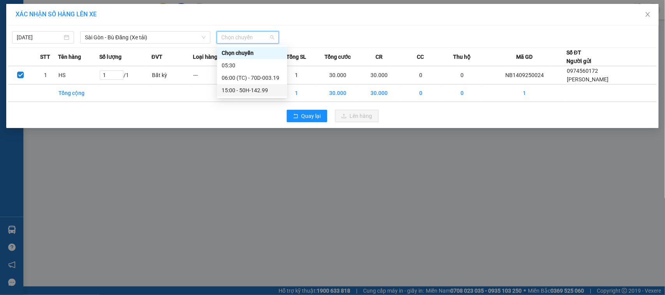
click at [247, 91] on div "15:00 - 50H-142.99" at bounding box center [252, 90] width 61 height 9
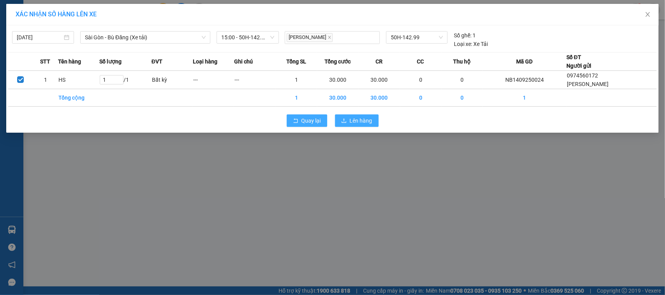
drag, startPoint x: 316, startPoint y: 122, endPoint x: 359, endPoint y: 119, distance: 42.9
click at [359, 120] on div "Quay lại Lên hàng" at bounding box center [332, 121] width 649 height 20
click at [359, 119] on span "Lên hàng" at bounding box center [361, 120] width 23 height 9
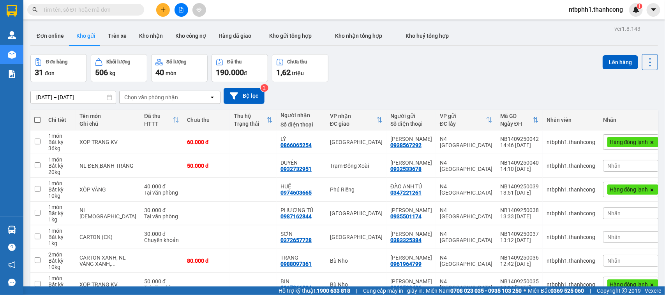
scroll to position [127, 0]
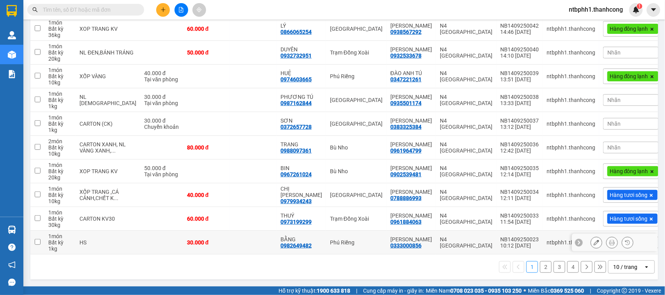
click at [281, 246] on div "0982649482" at bounding box center [296, 246] width 31 height 6
copy div "0982649482"
click at [291, 221] on div "0973199299" at bounding box center [296, 222] width 31 height 6
